Goal: Task Accomplishment & Management: Use online tool/utility

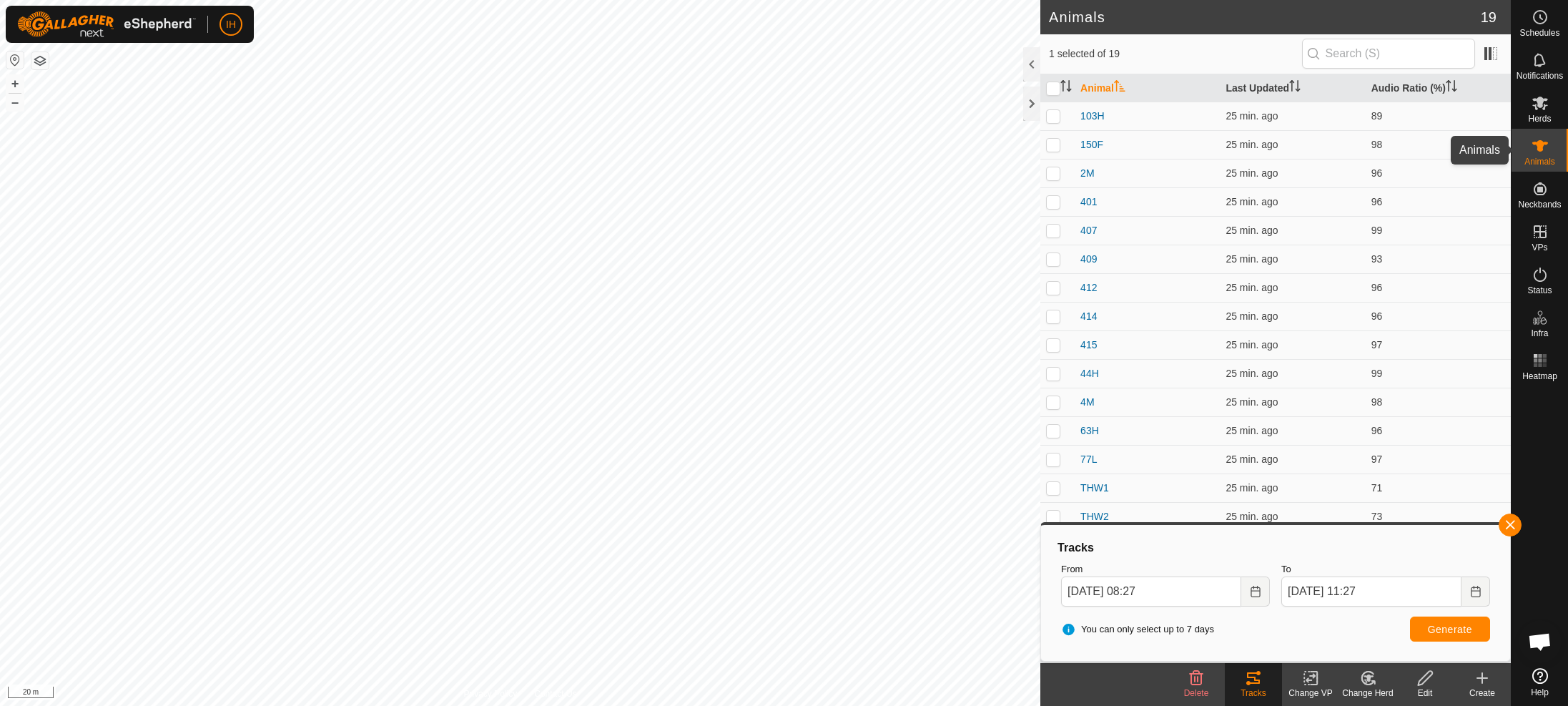
click at [1540, 157] on span "Animals" at bounding box center [1540, 162] width 31 height 9
click at [1518, 524] on button "button" at bounding box center [1510, 524] width 22 height 22
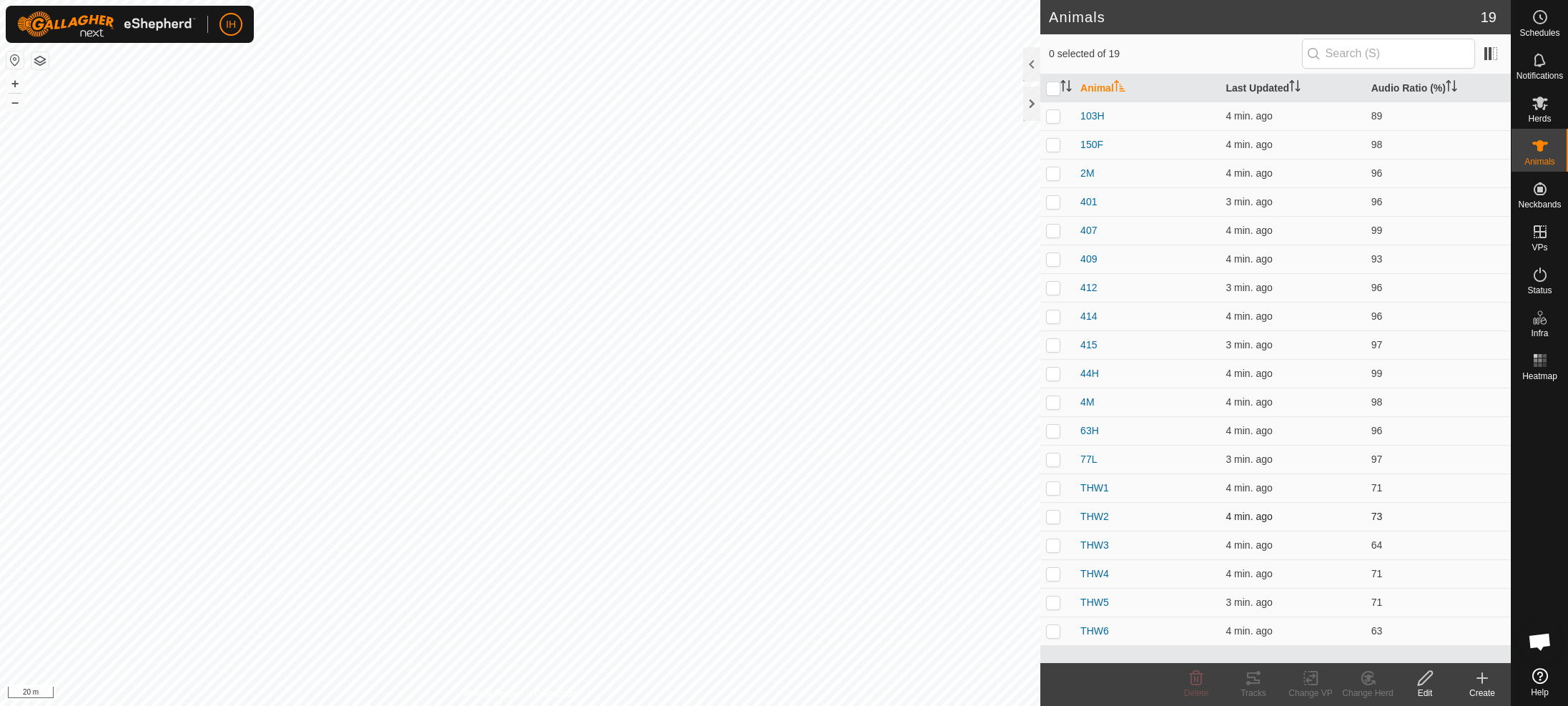
drag, startPoint x: 1055, startPoint y: 488, endPoint x: 1052, endPoint y: 503, distance: 15.3
click at [1055, 488] on p-checkbox at bounding box center [1053, 487] width 14 height 12
checkbox input "true"
drag, startPoint x: 1053, startPoint y: 511, endPoint x: 1059, endPoint y: 533, distance: 22.8
click at [1053, 514] on p-checkbox at bounding box center [1053, 516] width 14 height 12
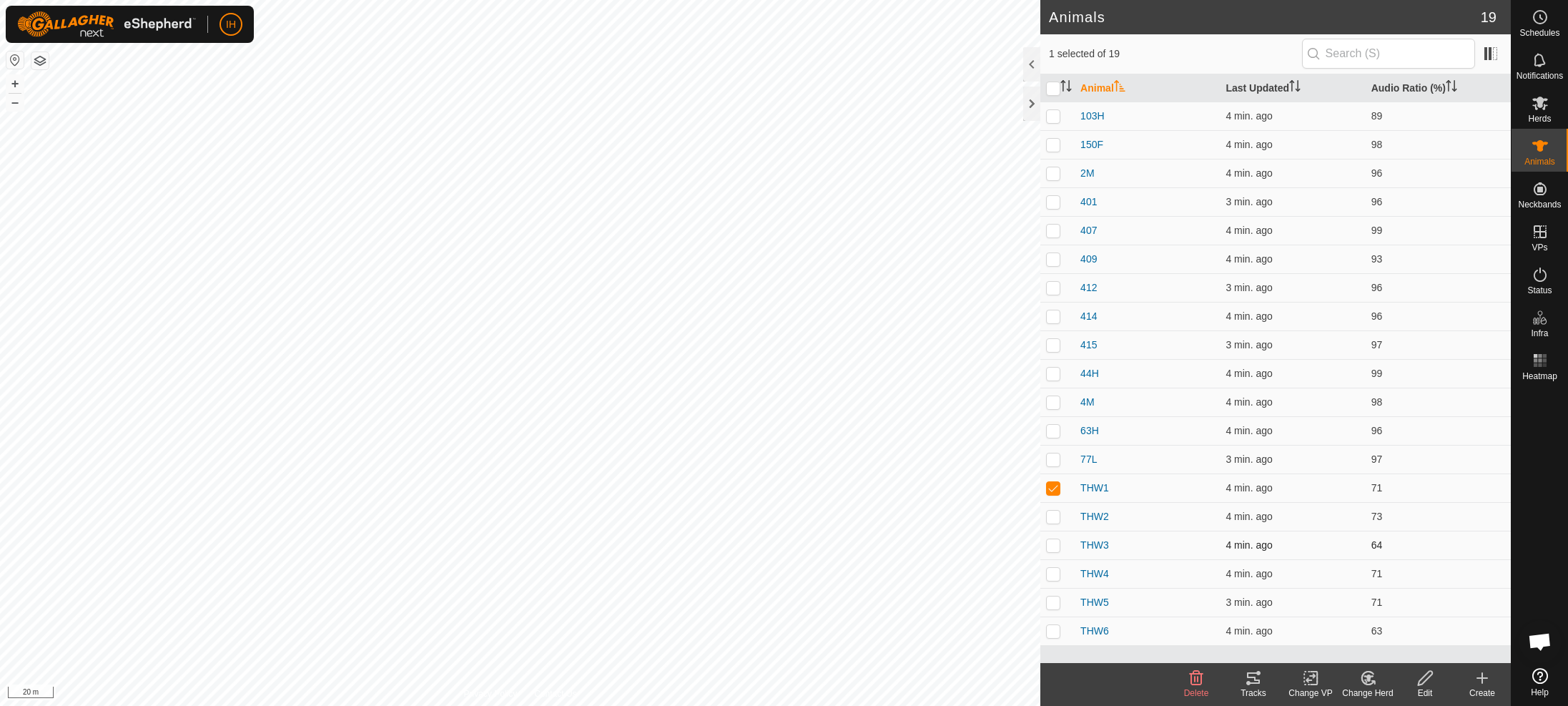
checkbox input "true"
drag, startPoint x: 1057, startPoint y: 543, endPoint x: 1054, endPoint y: 565, distance: 22.2
click at [1057, 544] on p-checkbox at bounding box center [1053, 544] width 14 height 12
checkbox input "true"
drag, startPoint x: 1053, startPoint y: 573, endPoint x: 1053, endPoint y: 595, distance: 22.0
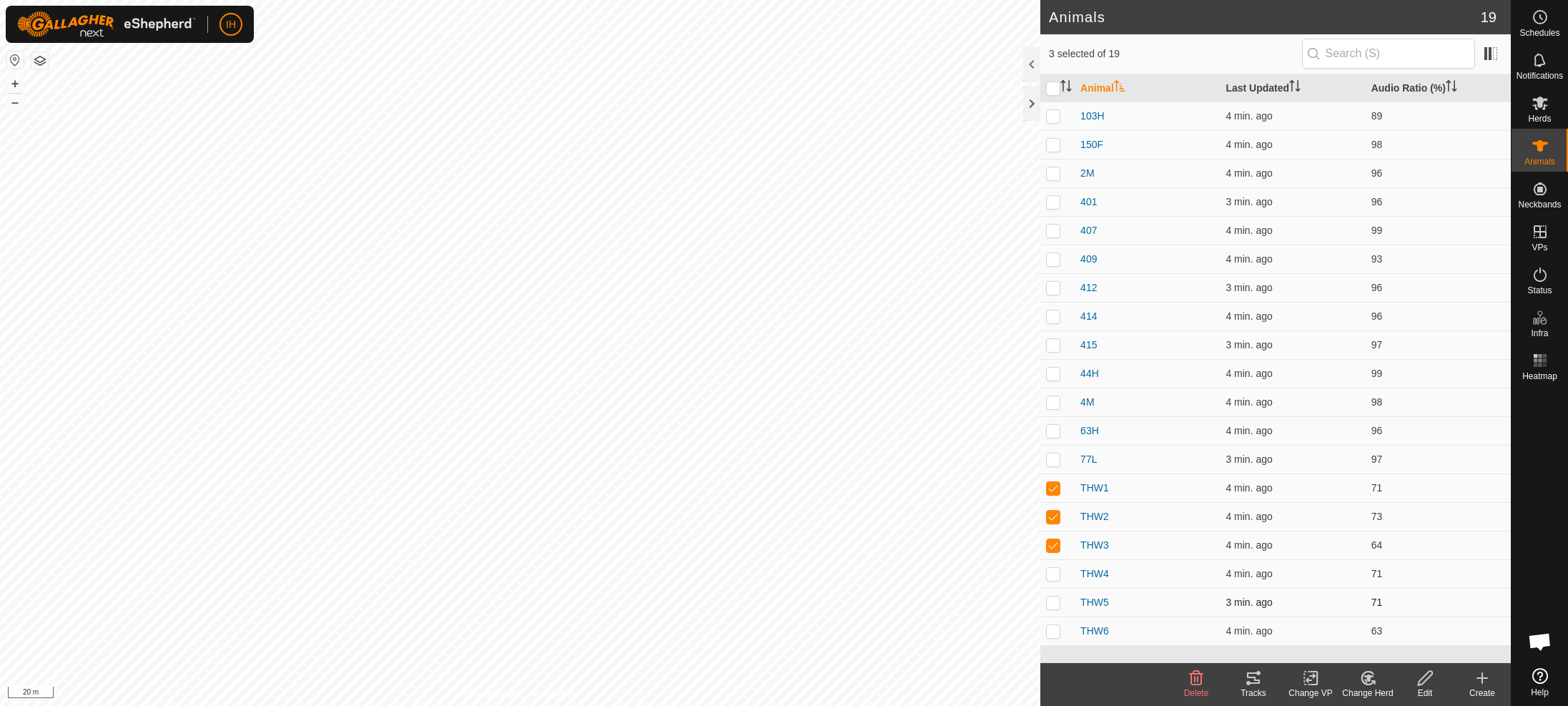
click at [1053, 574] on p-checkbox at bounding box center [1053, 573] width 14 height 12
checkbox input "true"
drag, startPoint x: 1053, startPoint y: 602, endPoint x: 1065, endPoint y: 642, distance: 41.8
click at [1053, 607] on p-checkbox at bounding box center [1053, 602] width 14 height 12
checkbox input "true"
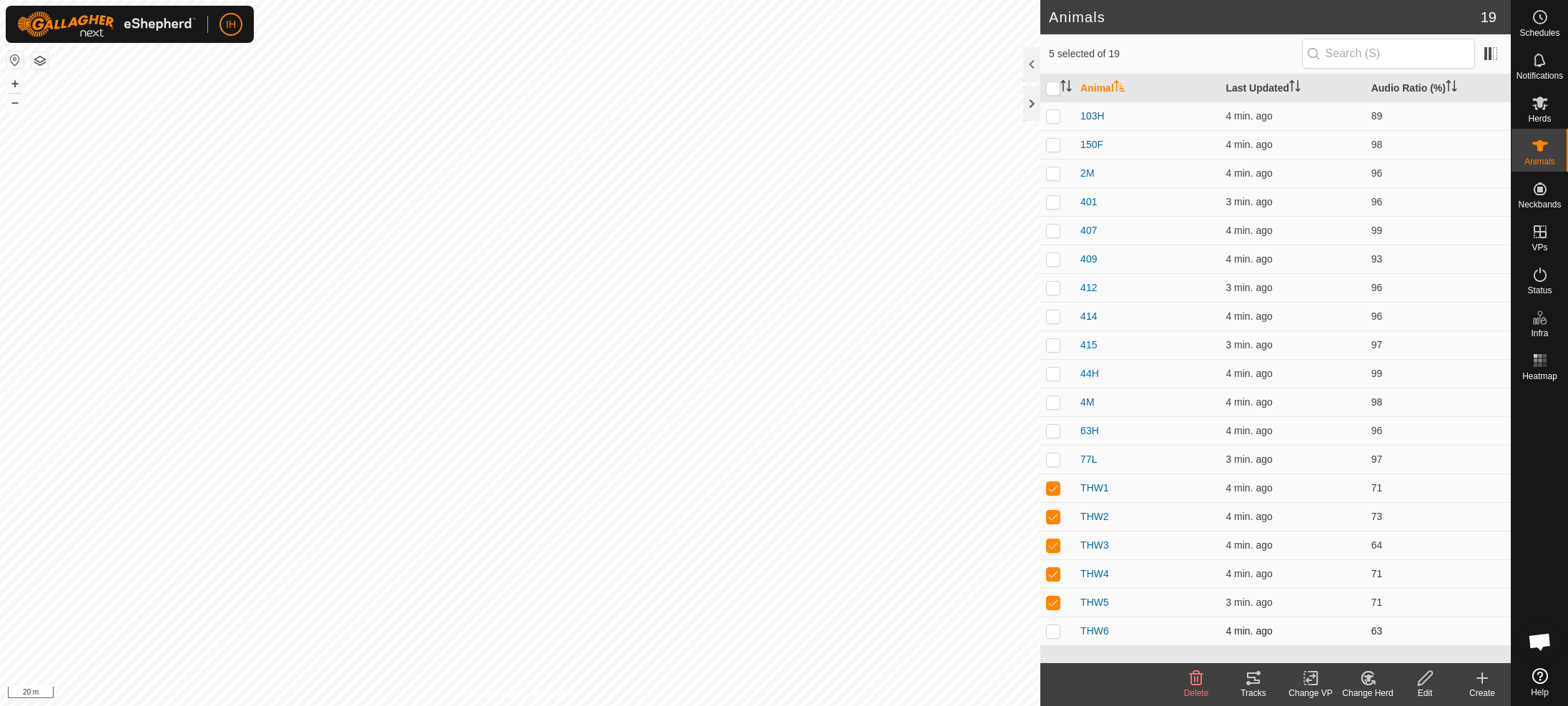
drag, startPoint x: 1057, startPoint y: 632, endPoint x: 1086, endPoint y: 640, distance: 30.1
click at [1057, 632] on p-checkbox at bounding box center [1053, 631] width 14 height 12
checkbox input "true"
click at [1260, 683] on icon at bounding box center [1254, 677] width 17 height 17
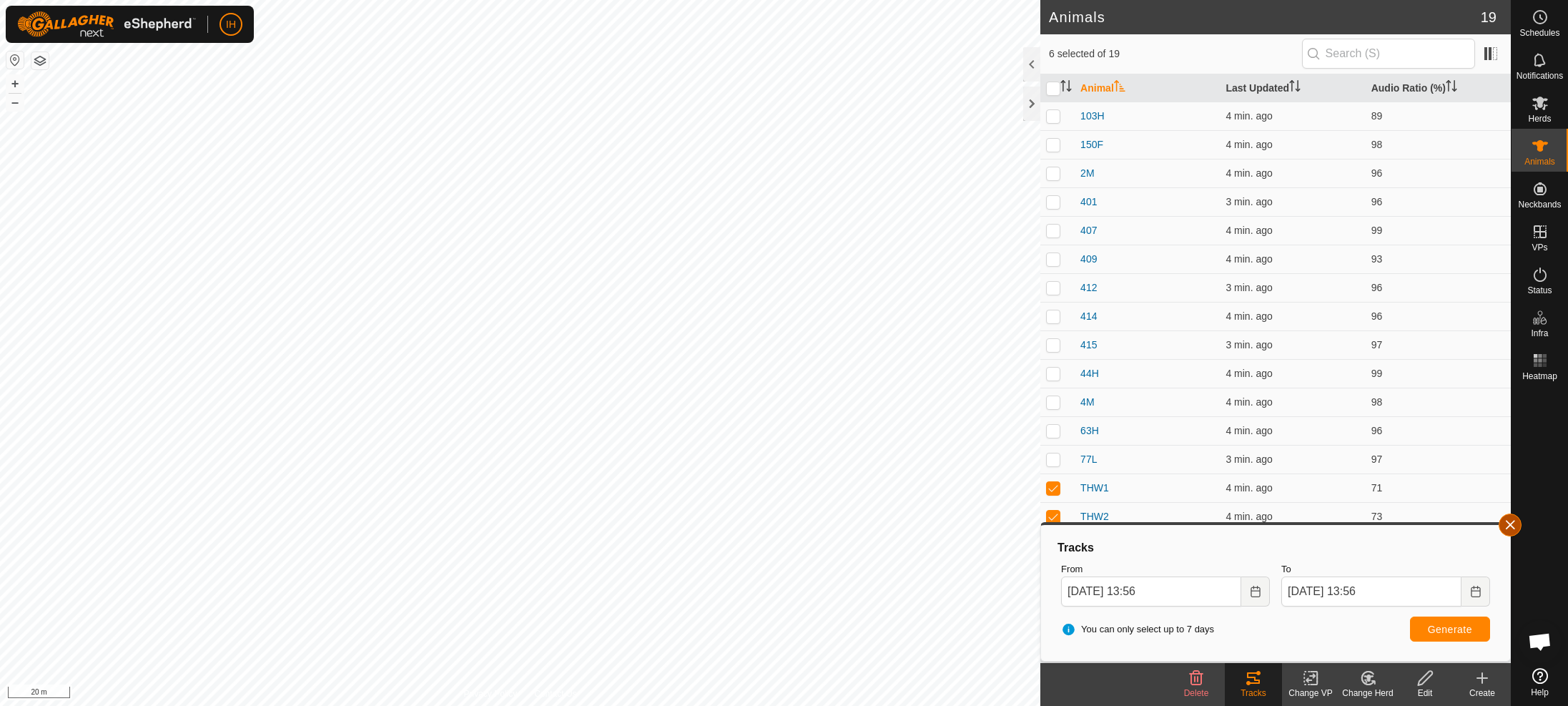
click at [1511, 527] on button "button" at bounding box center [1510, 524] width 22 height 22
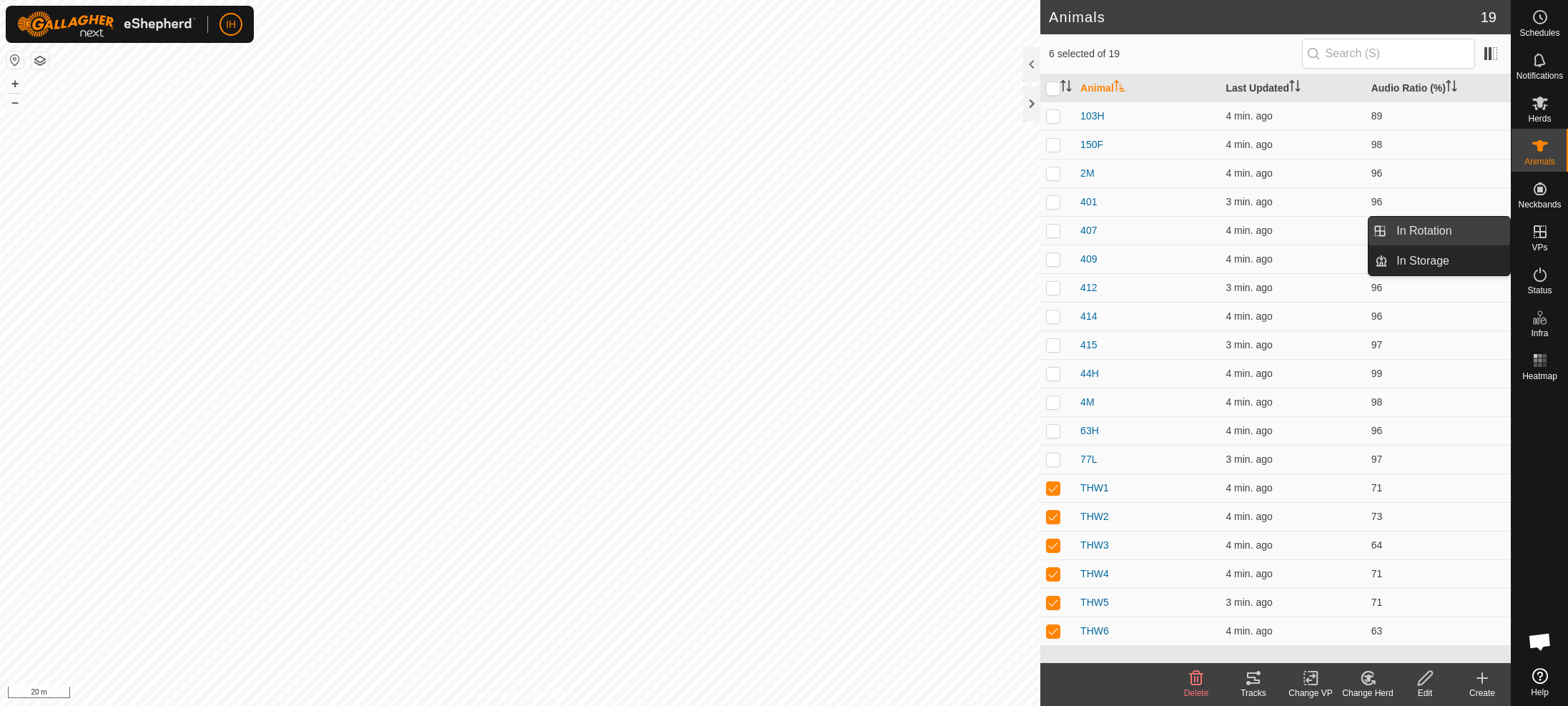
click at [1442, 236] on link "In Rotation" at bounding box center [1449, 231] width 122 height 29
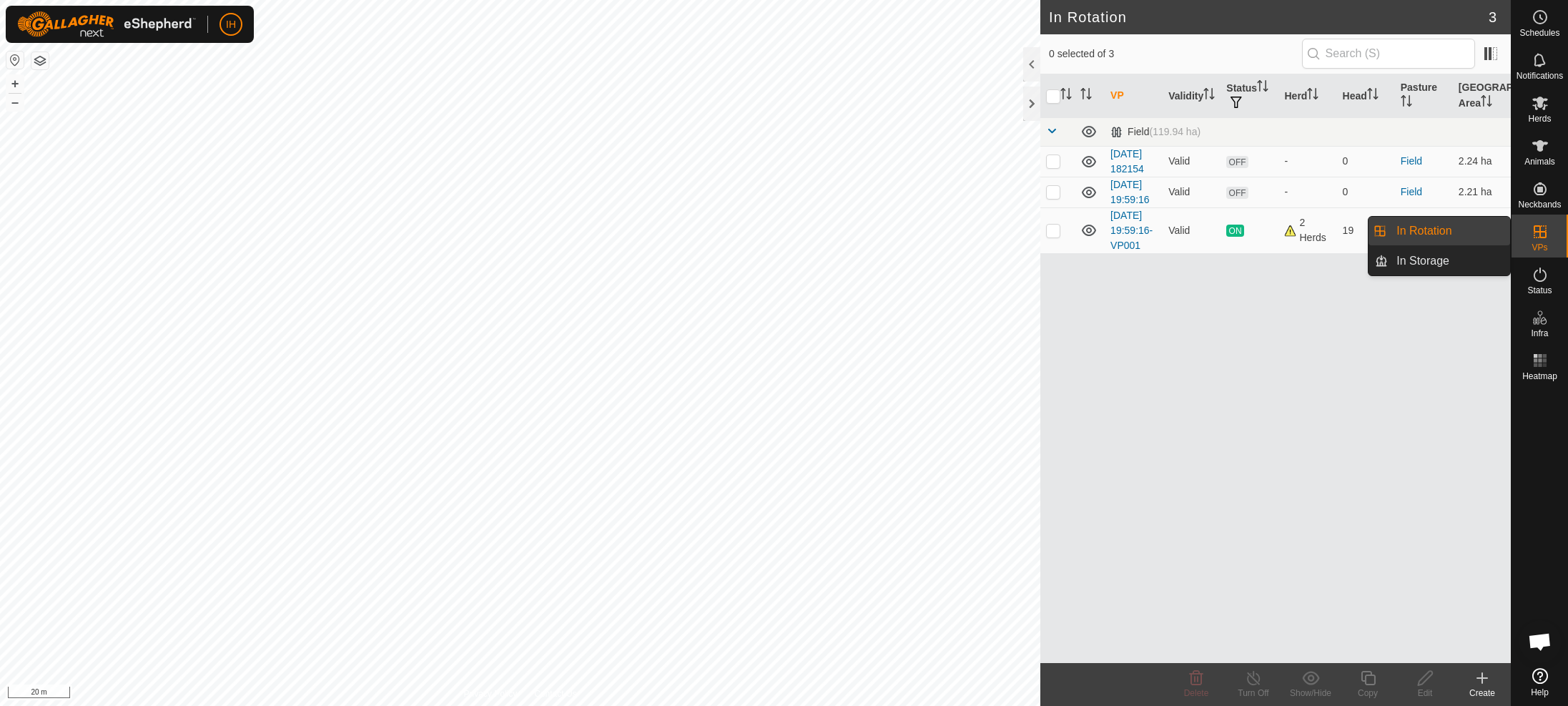
click at [1429, 233] on link "In Rotation" at bounding box center [1449, 231] width 122 height 29
checkbox input "true"
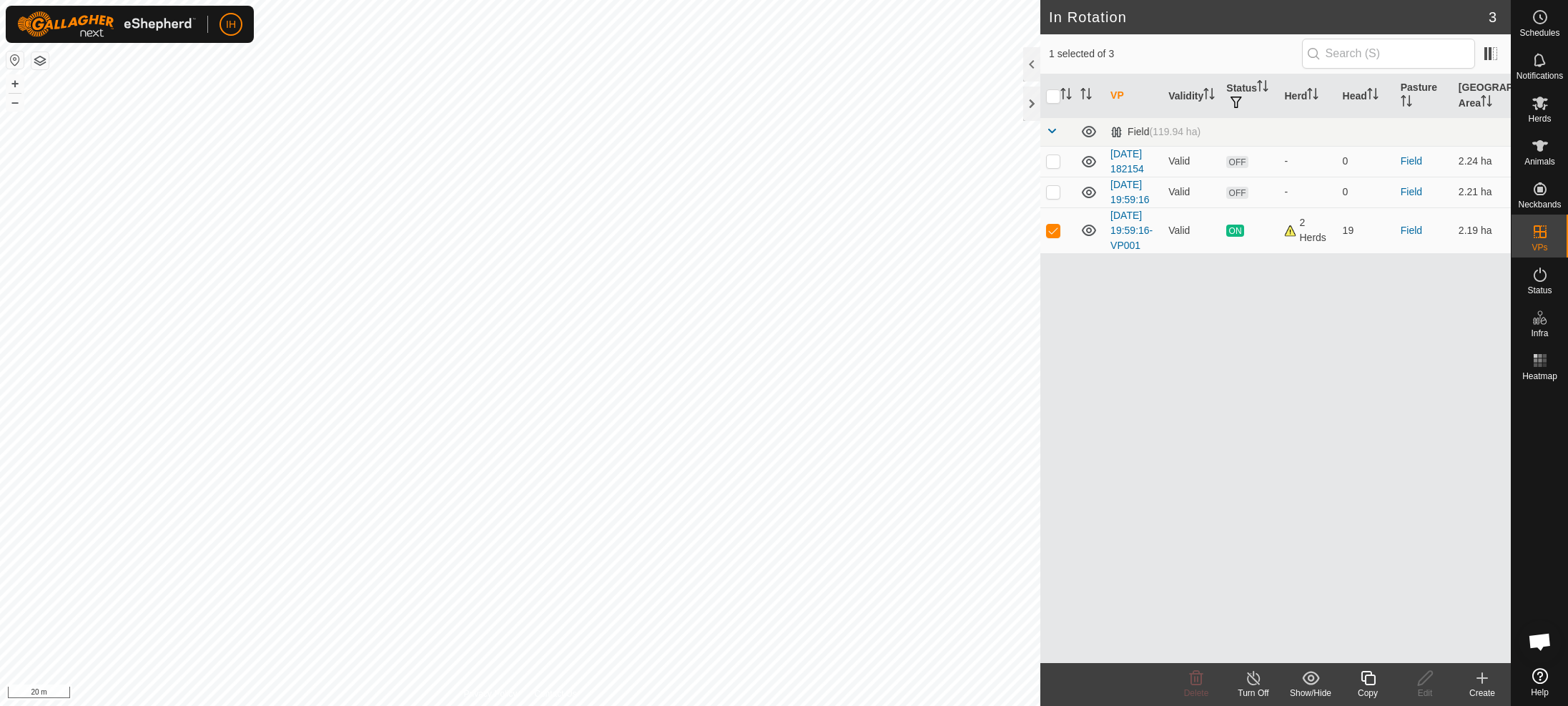
click at [1368, 681] on icon at bounding box center [1369, 677] width 18 height 17
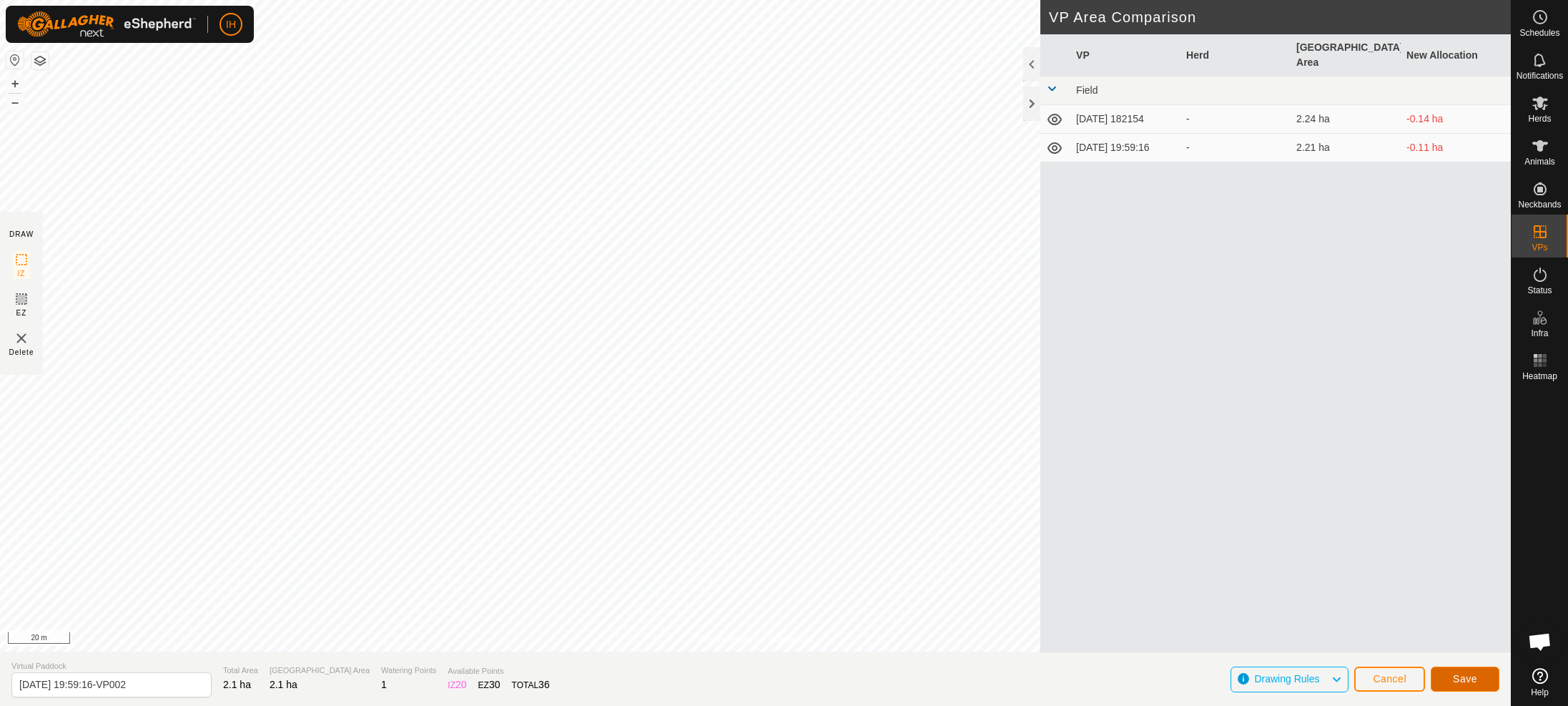
click at [1470, 674] on span "Save" at bounding box center [1465, 678] width 24 height 12
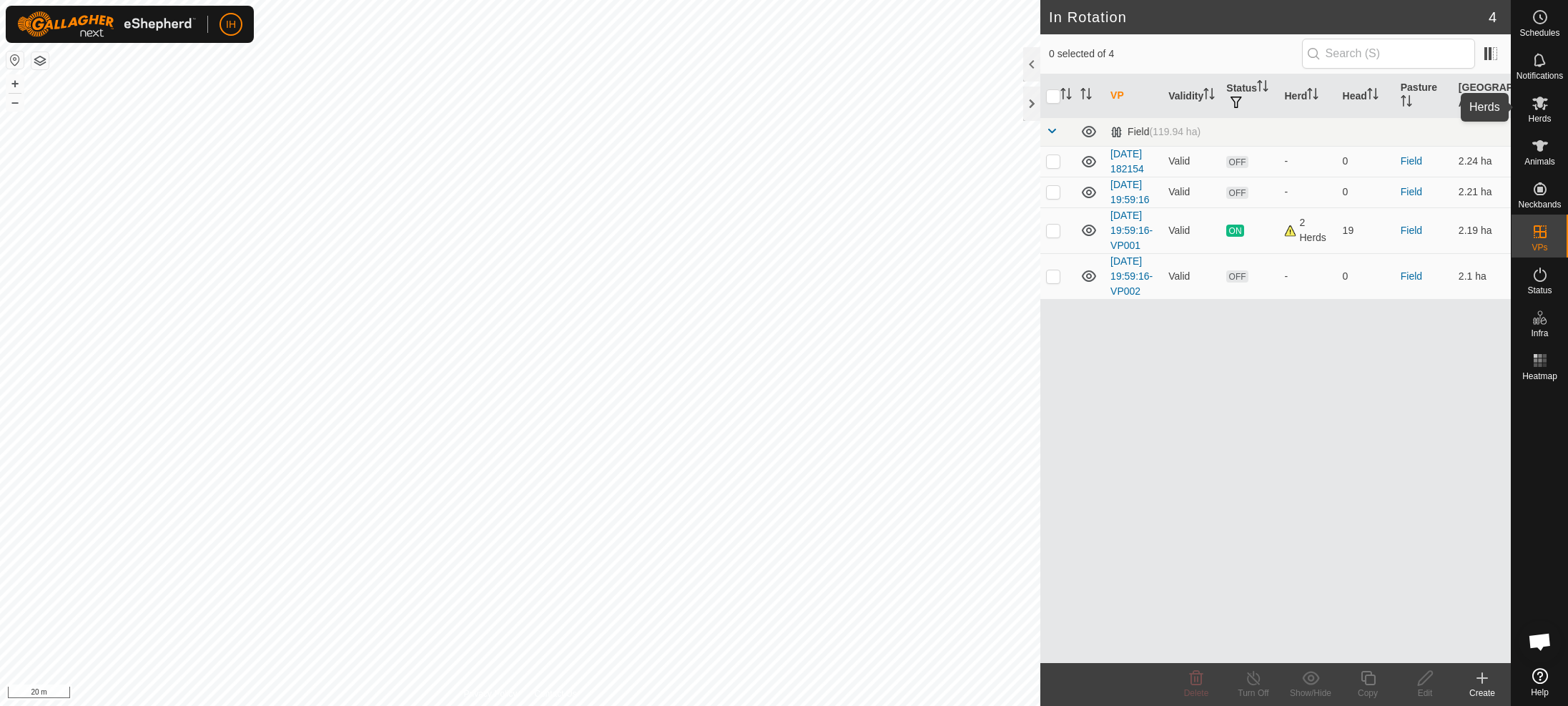
click at [1542, 104] on icon at bounding box center [1541, 102] width 16 height 13
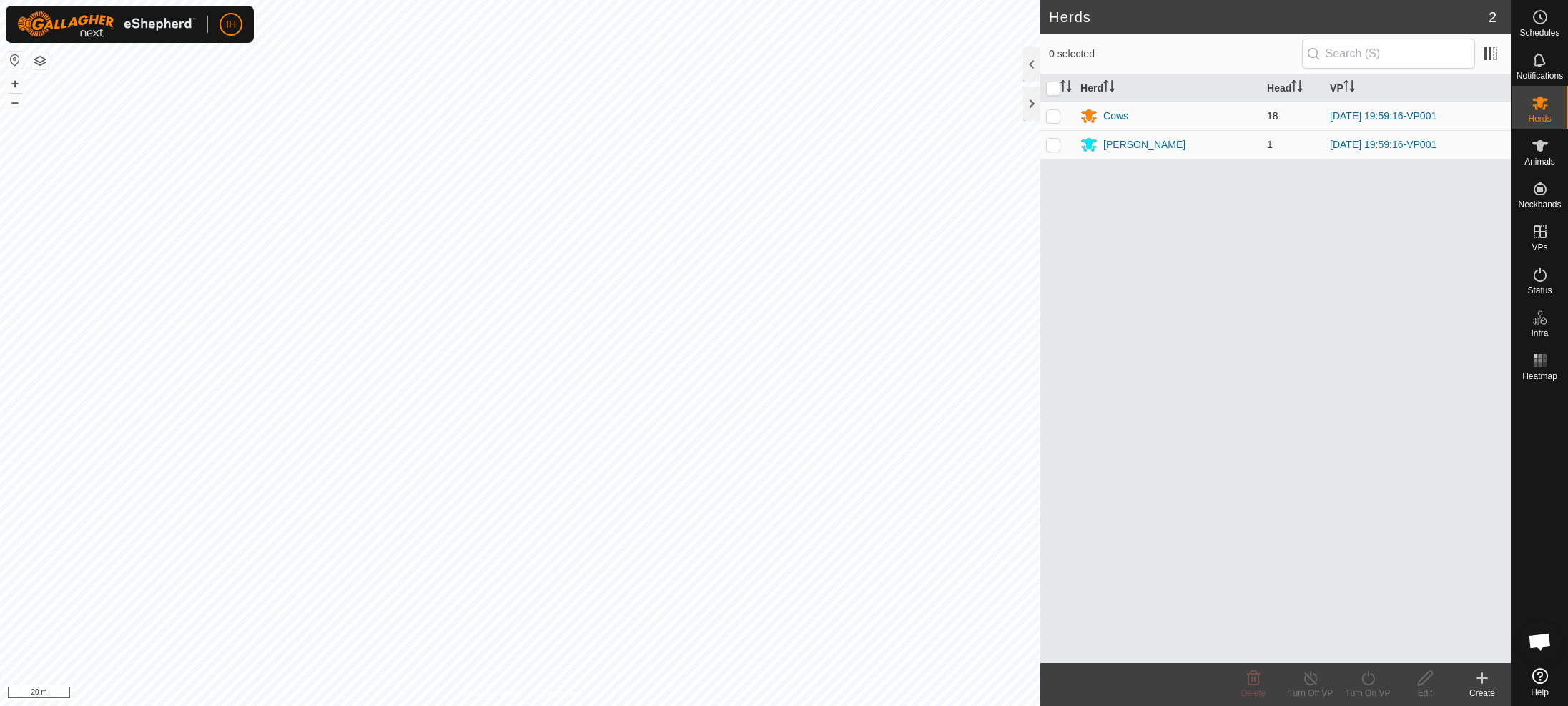
drag, startPoint x: 1053, startPoint y: 113, endPoint x: 1051, endPoint y: 125, distance: 12.2
click at [1053, 114] on p-checkbox at bounding box center [1053, 116] width 14 height 12
checkbox input "true"
click at [1053, 142] on p-checkbox at bounding box center [1053, 144] width 14 height 12
checkbox input "true"
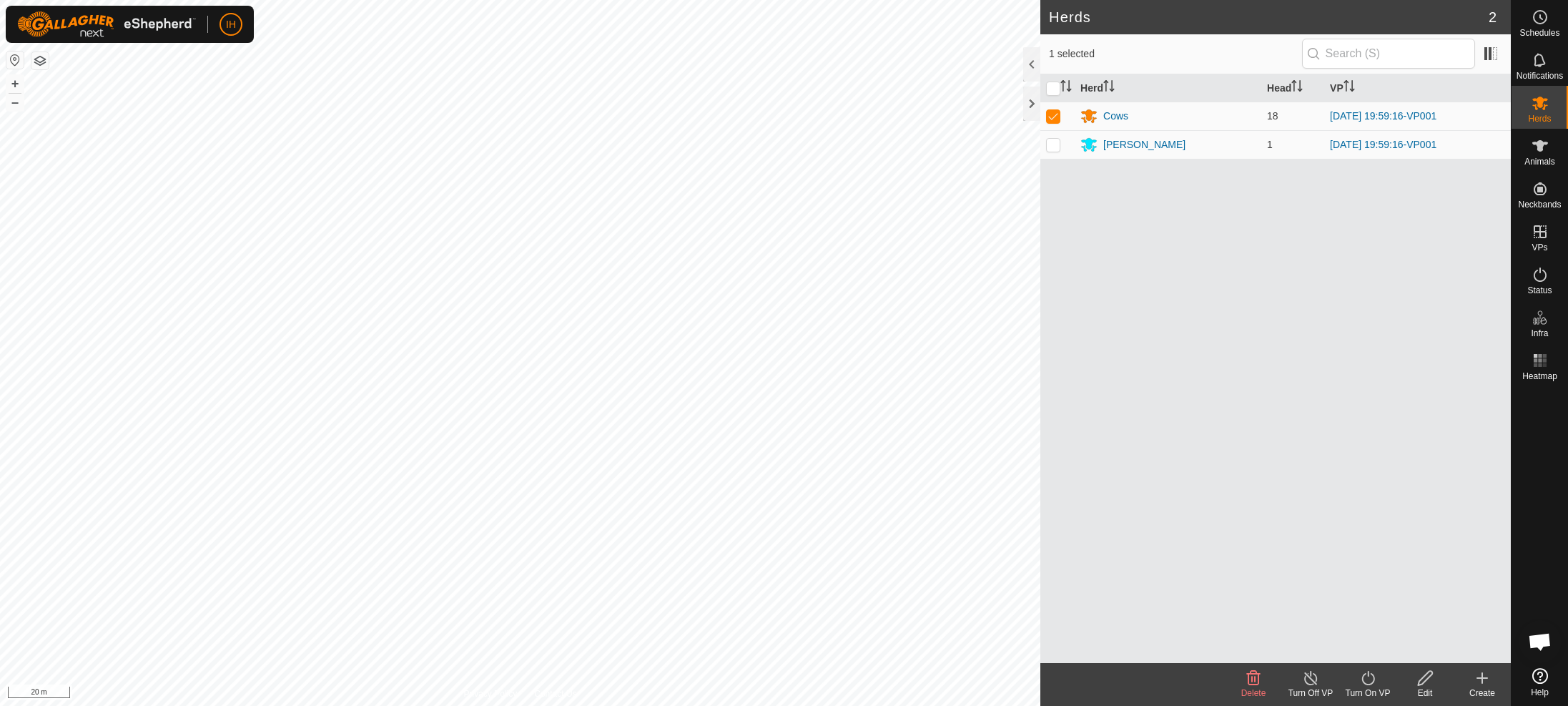
checkbox input "true"
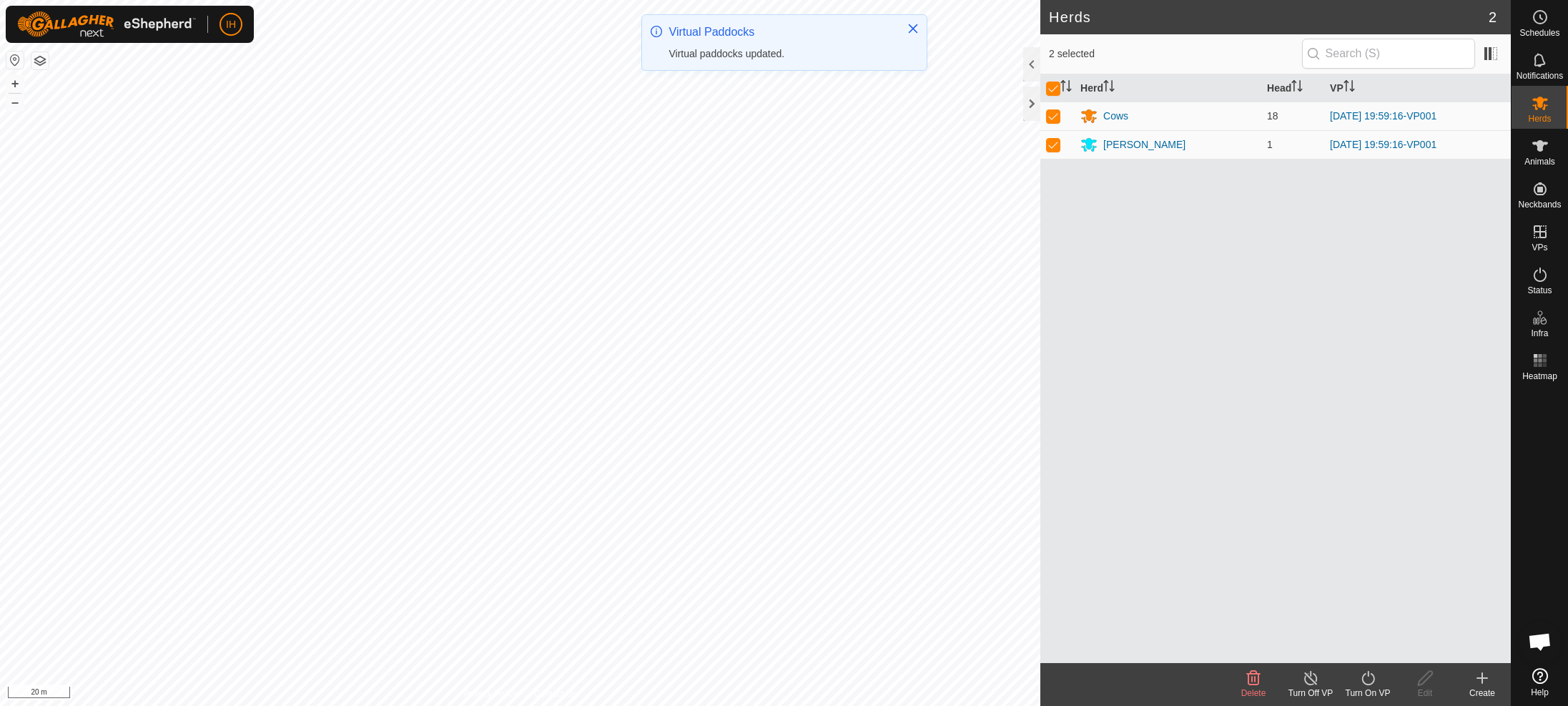
click at [1377, 684] on icon at bounding box center [1369, 677] width 18 height 17
click at [1364, 642] on link "Now" at bounding box center [1411, 647] width 142 height 29
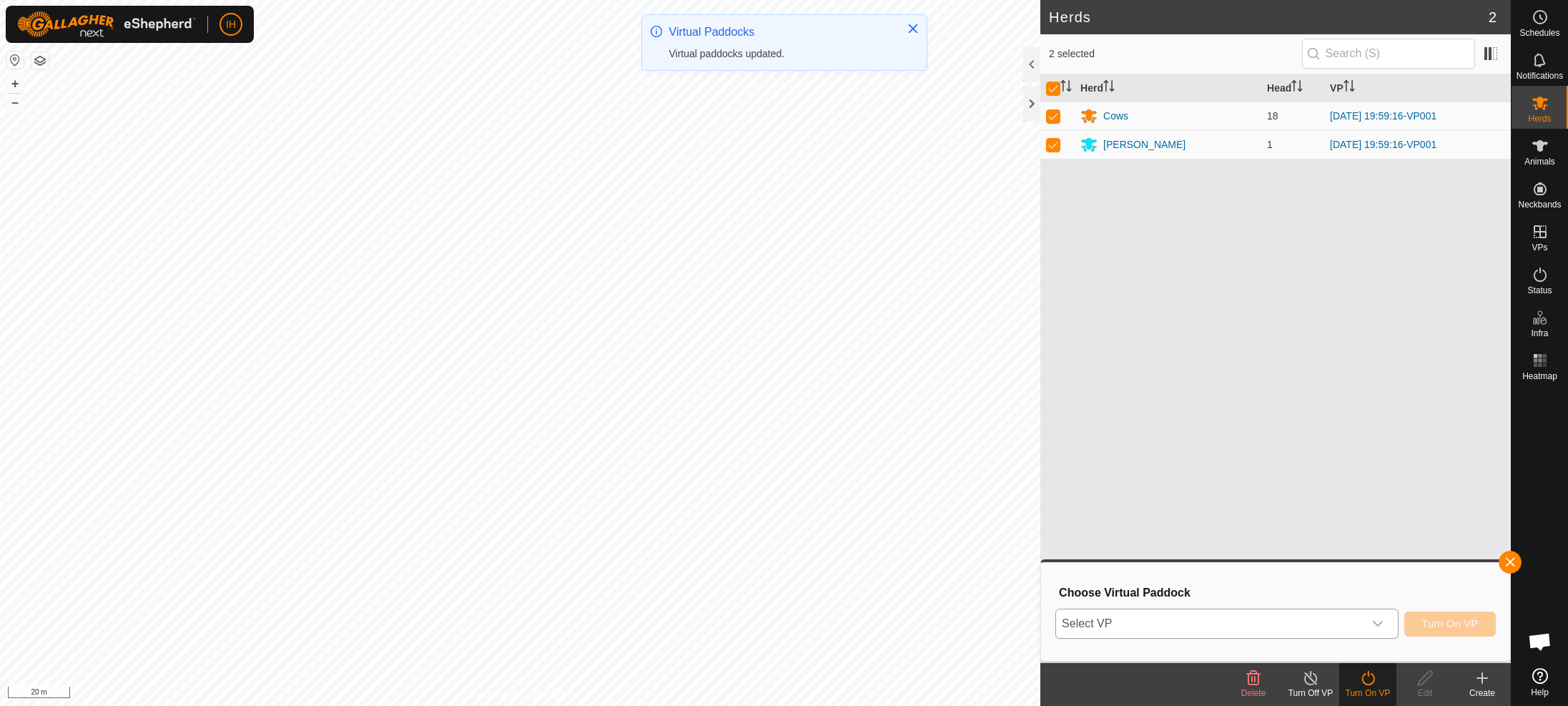
click at [1285, 629] on span "Select VP" at bounding box center [1210, 623] width 307 height 29
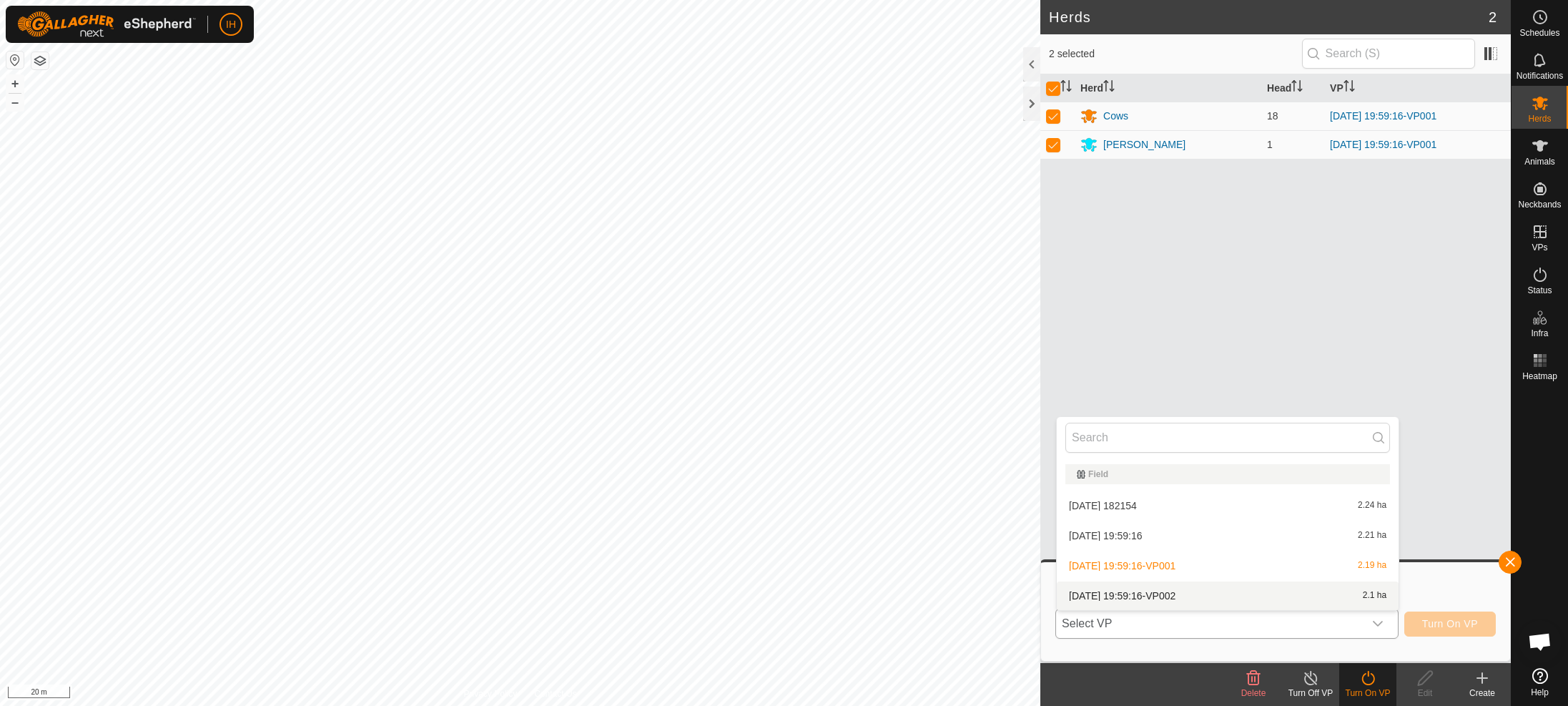
click at [1201, 598] on li "[DATE] 19:59:16-VP002 2.1 ha" at bounding box center [1227, 596] width 341 height 29
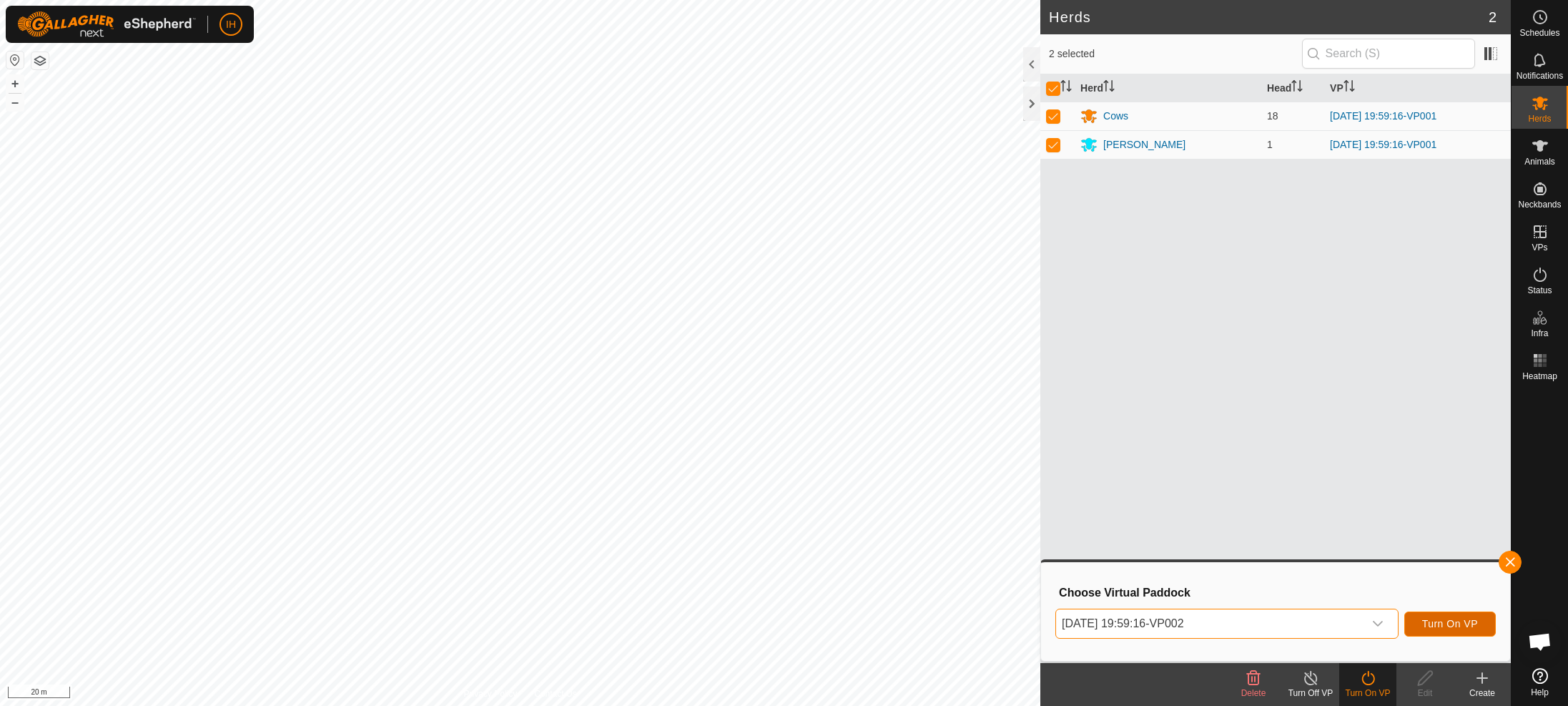
click at [1458, 626] on span "Turn On VP" at bounding box center [1450, 623] width 56 height 12
